Goal: Transaction & Acquisition: Purchase product/service

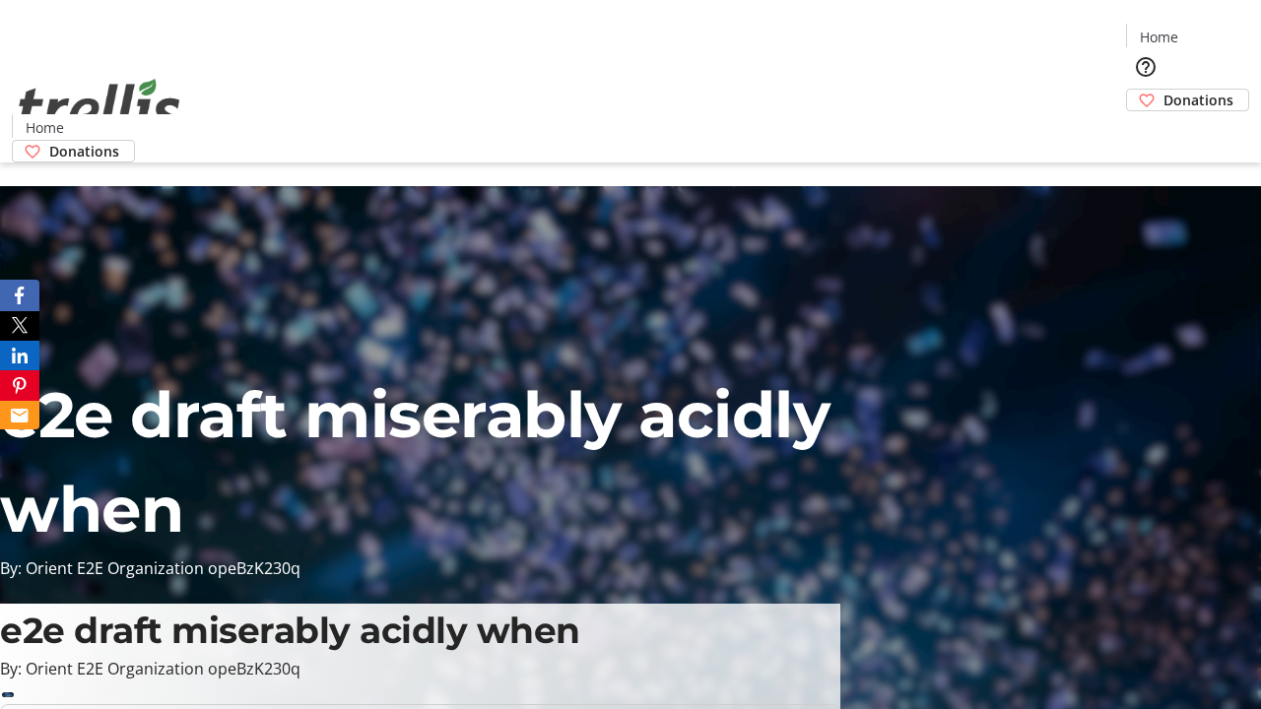
click at [1163, 90] on span "Donations" at bounding box center [1198, 100] width 70 height 21
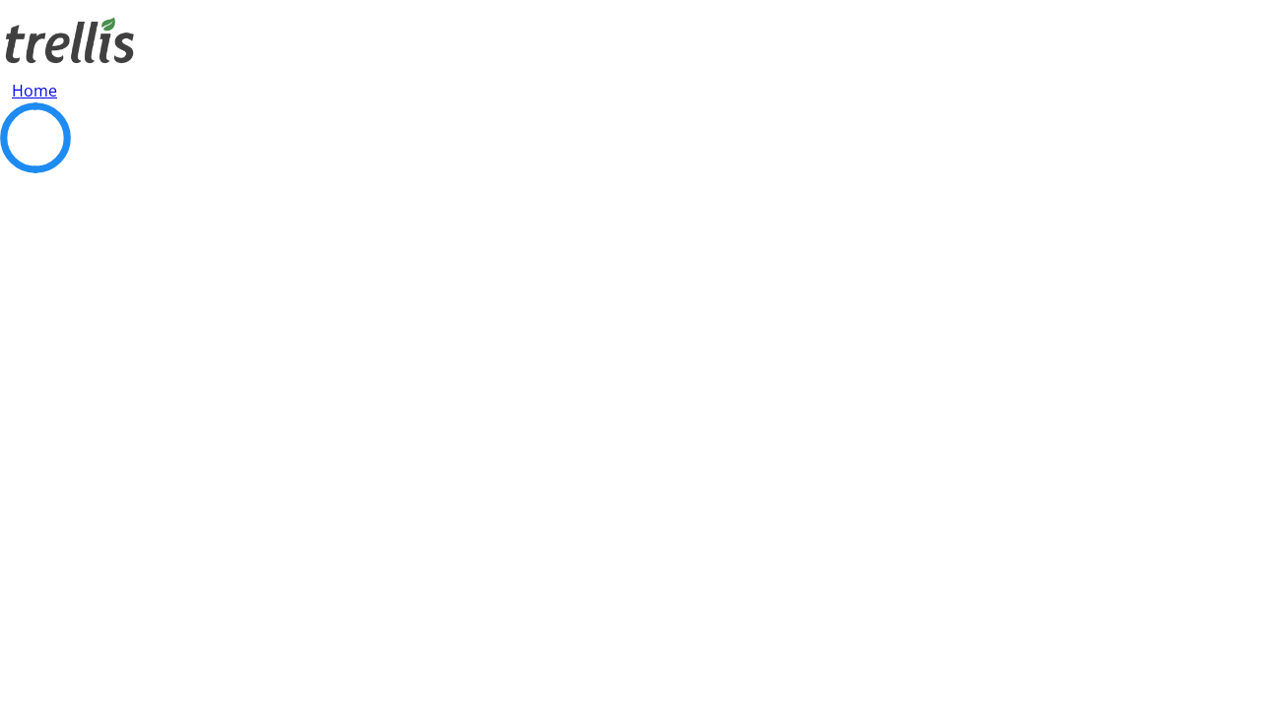
select select "CA"
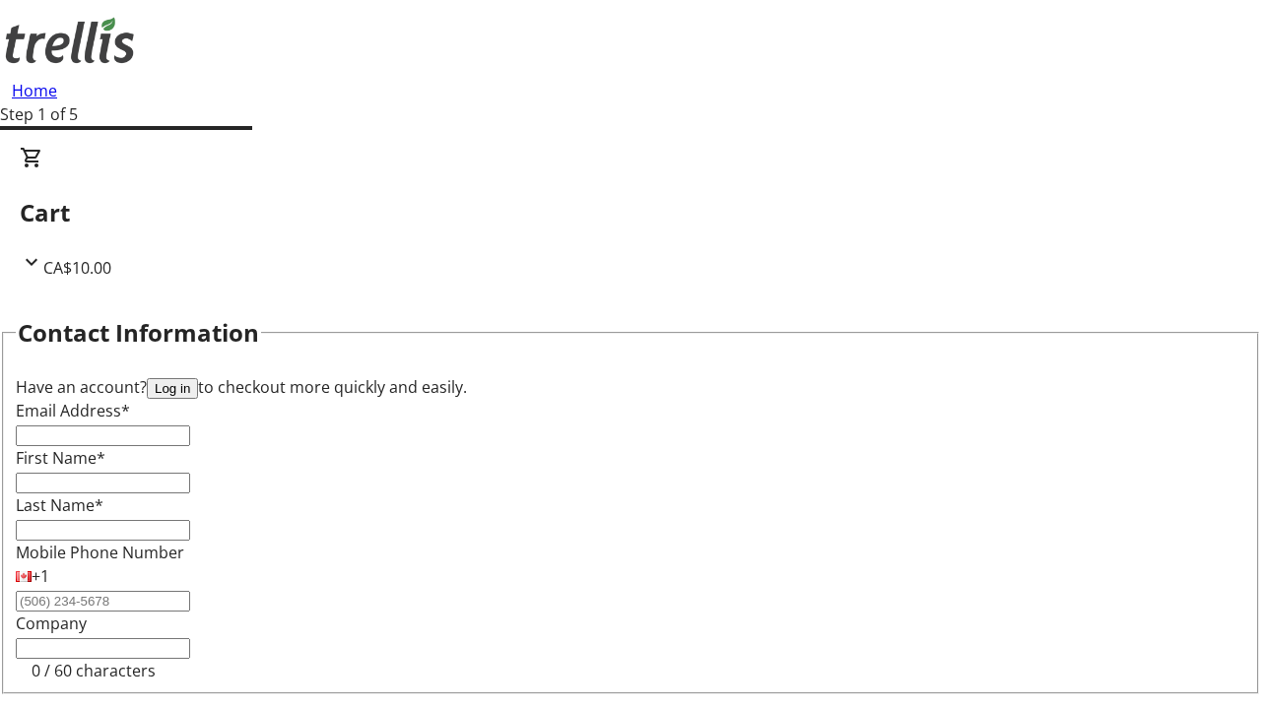
click at [198, 378] on button "Log in" at bounding box center [172, 388] width 51 height 21
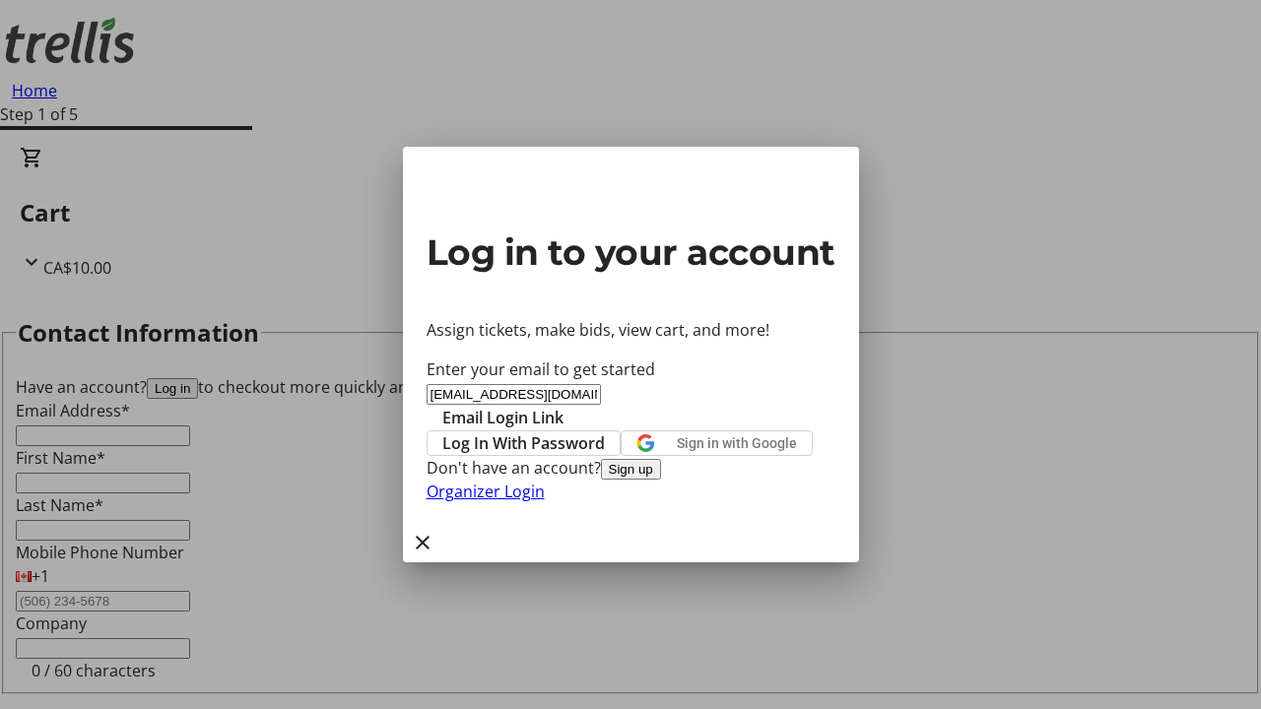
type input "[EMAIL_ADDRESS][DOMAIN_NAME]"
click at [563, 406] on span "Email Login Link" at bounding box center [502, 418] width 121 height 24
